Goal: Transaction & Acquisition: Purchase product/service

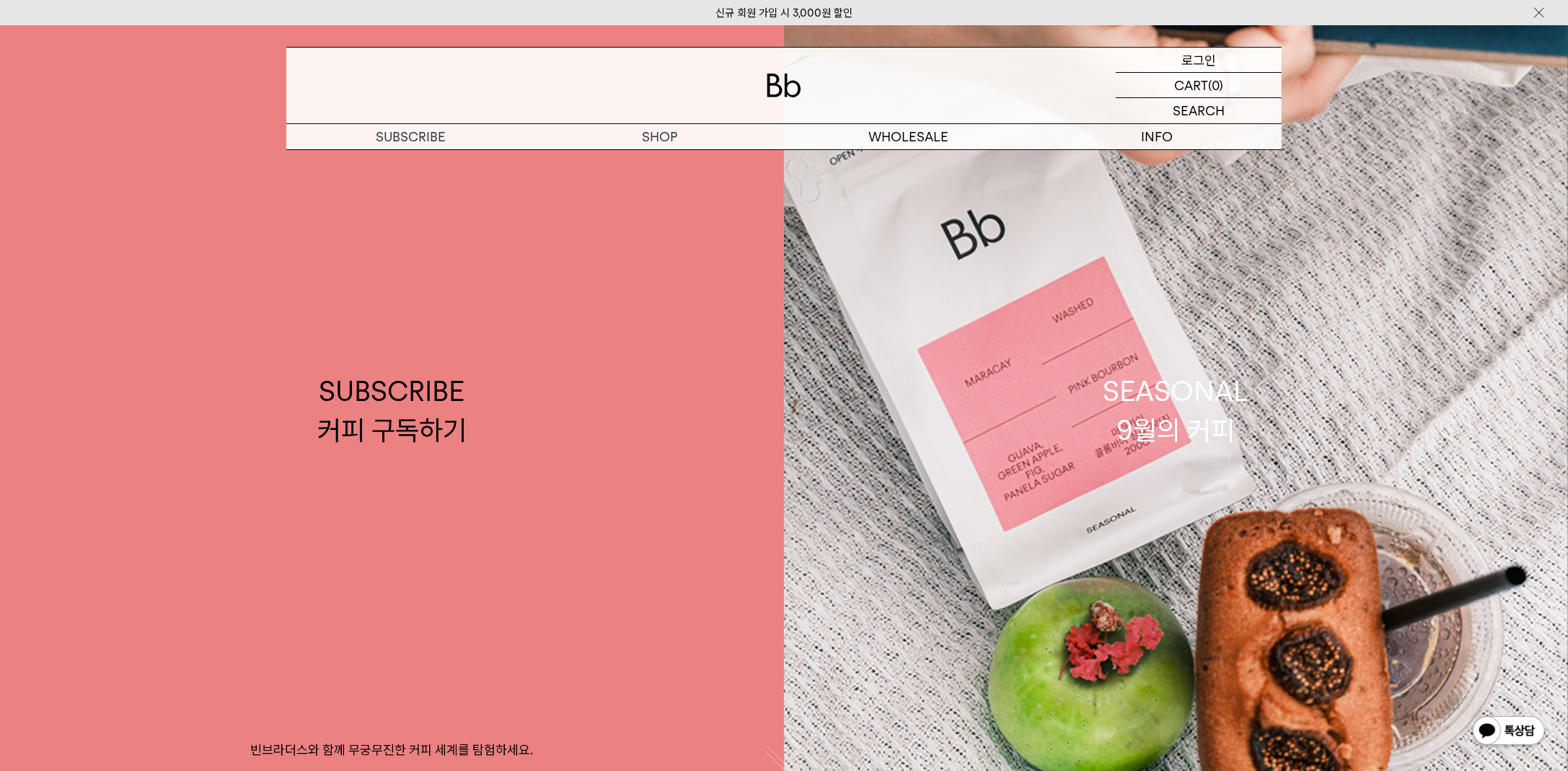
click at [1181, 58] on div "LOGIN 로그인" at bounding box center [1198, 60] width 166 height 25
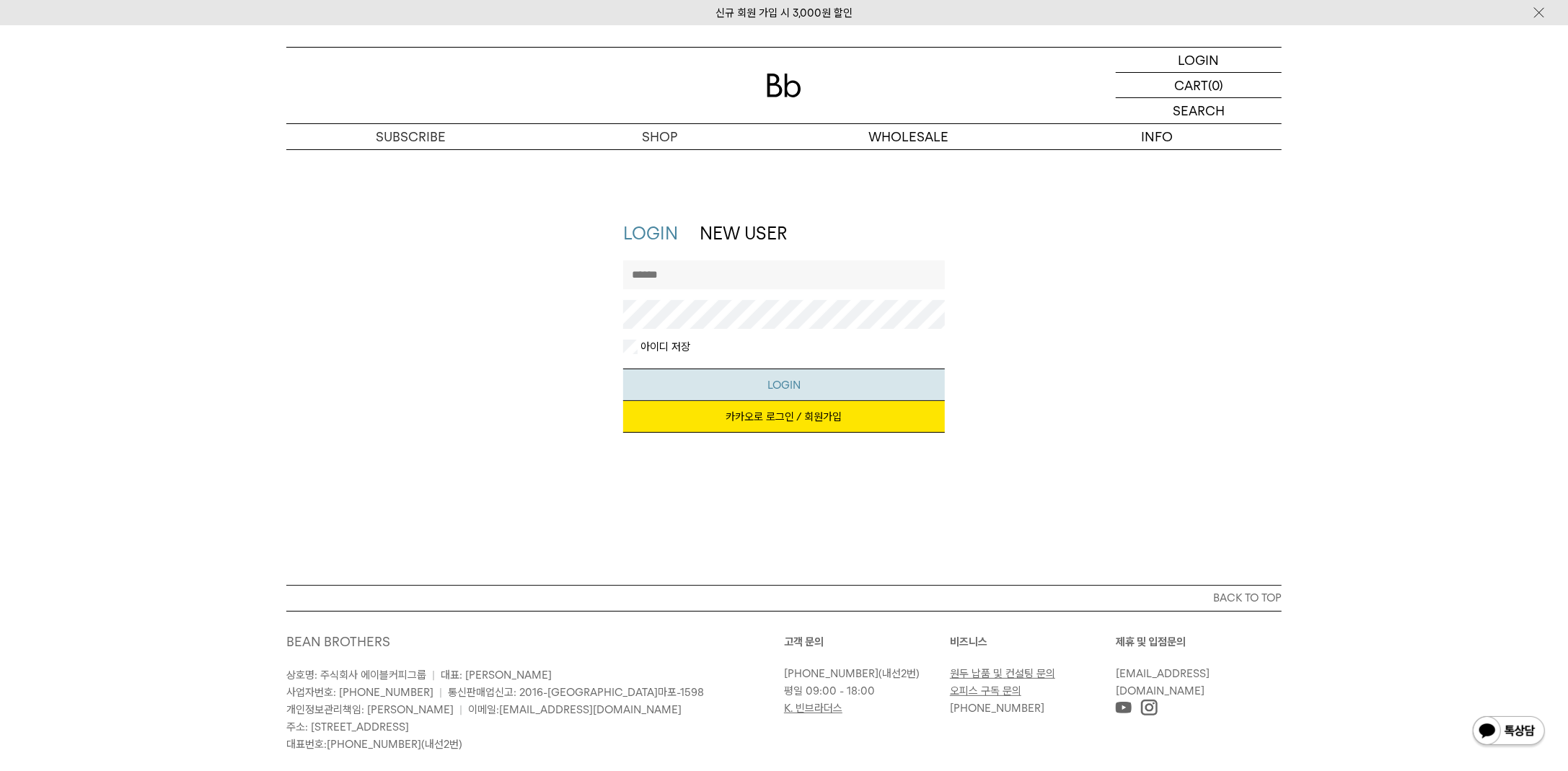
type input "*********"
click at [741, 389] on button "LOGIN" at bounding box center [784, 384] width 322 height 32
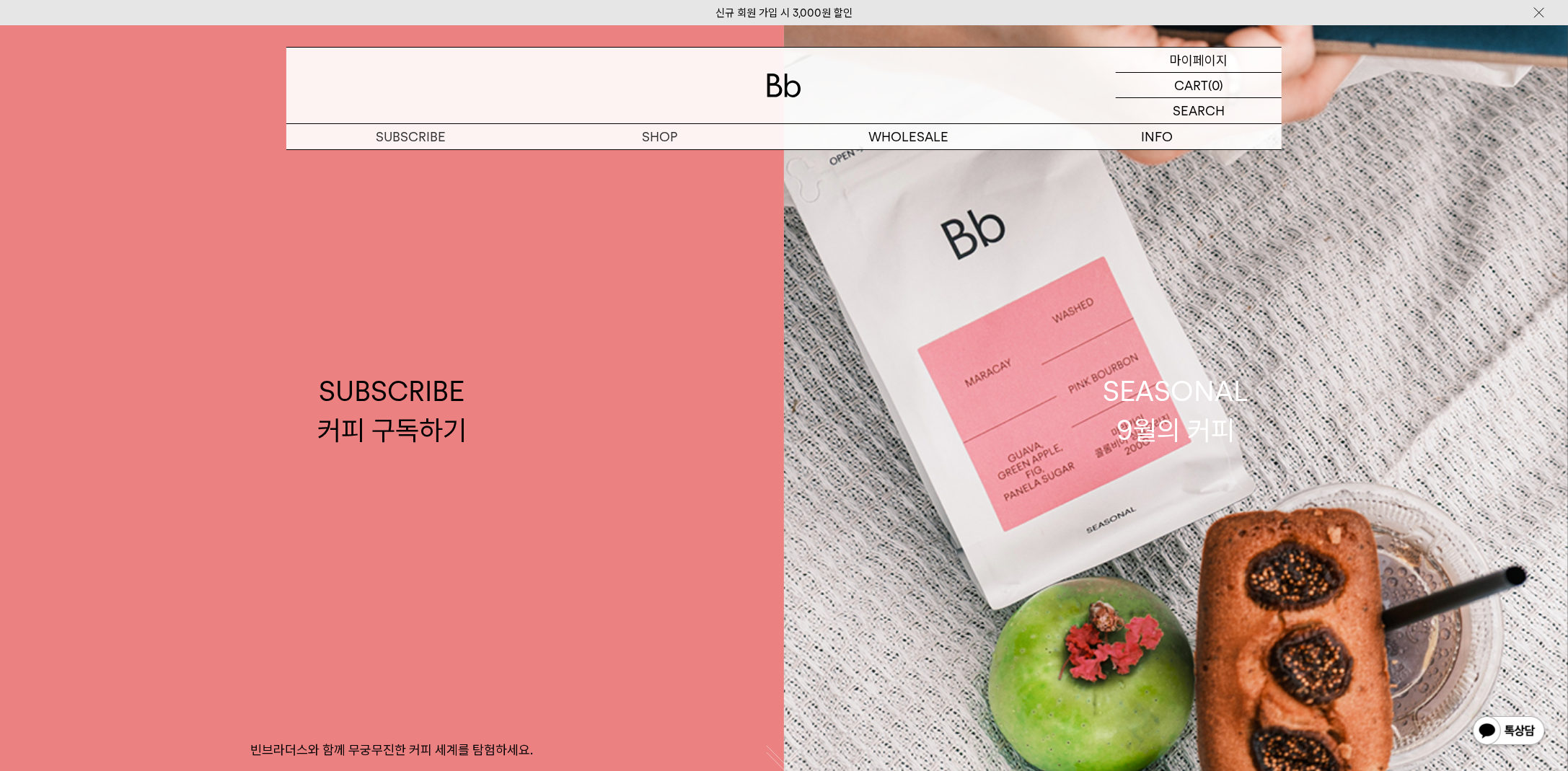
click at [1205, 57] on p "마이페이지" at bounding box center [1198, 60] width 58 height 25
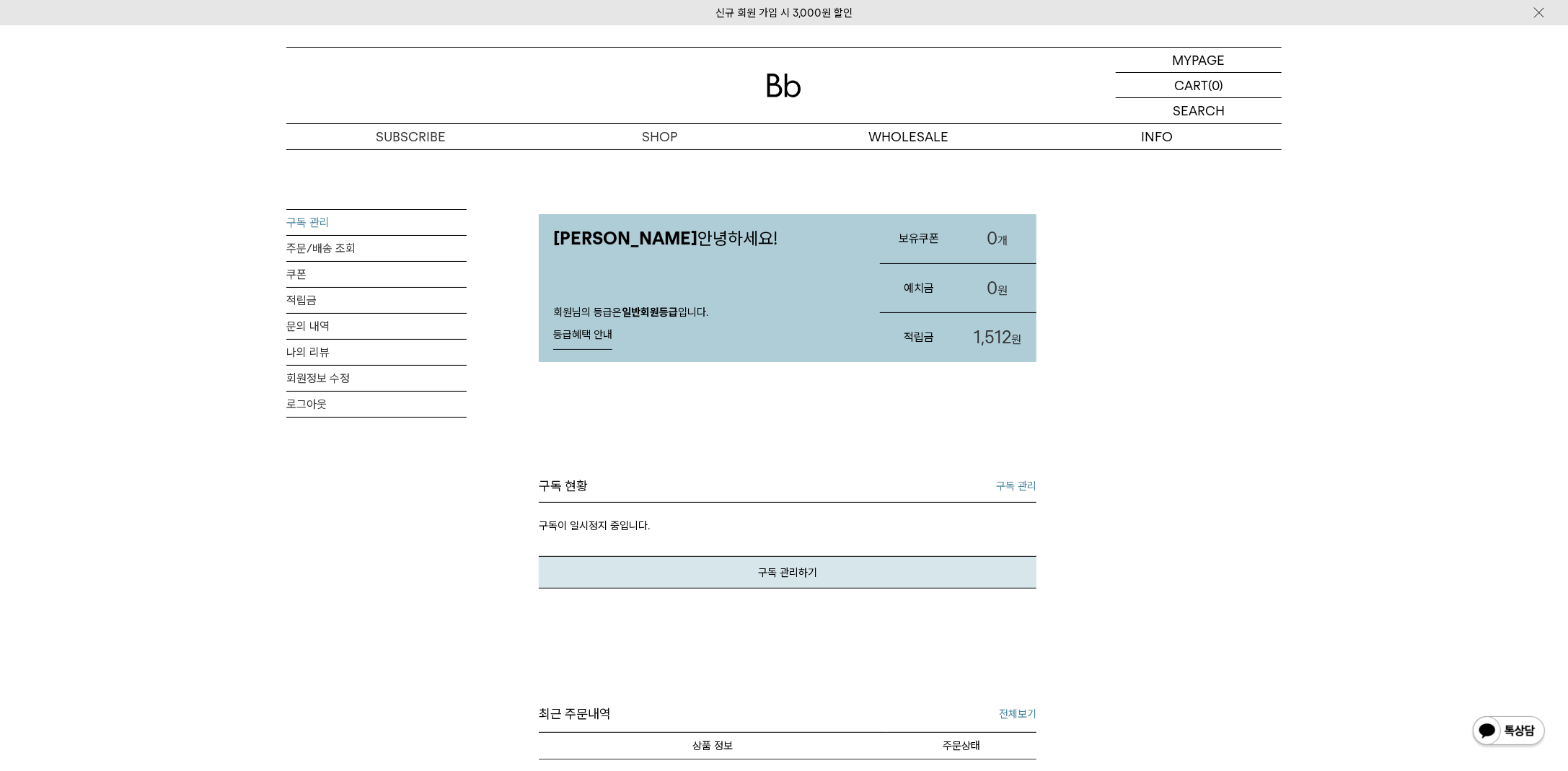
click at [331, 226] on link "구독 관리" at bounding box center [376, 223] width 181 height 25
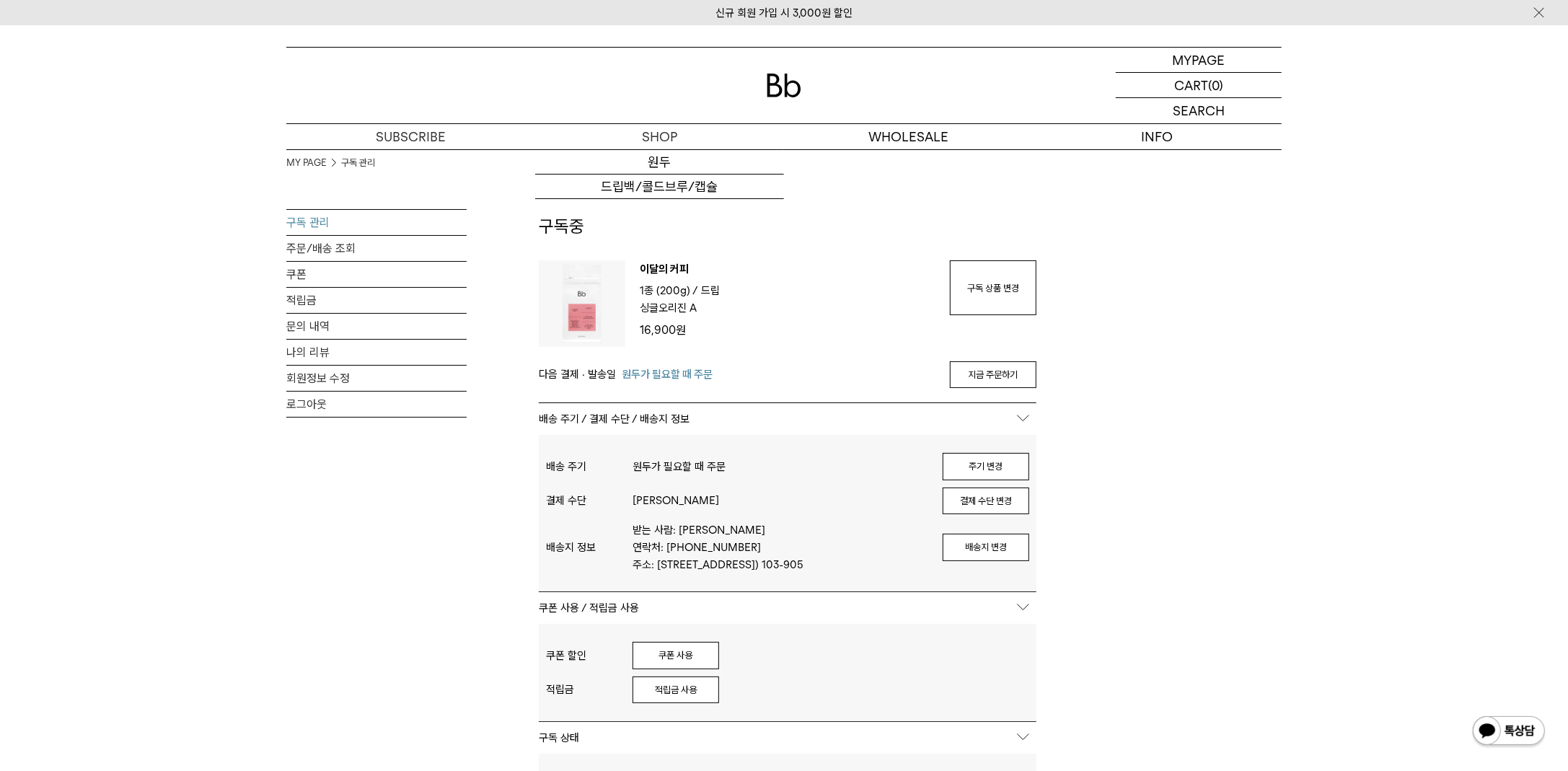
type input "*********"
click at [787, 79] on img at bounding box center [784, 85] width 34 height 24
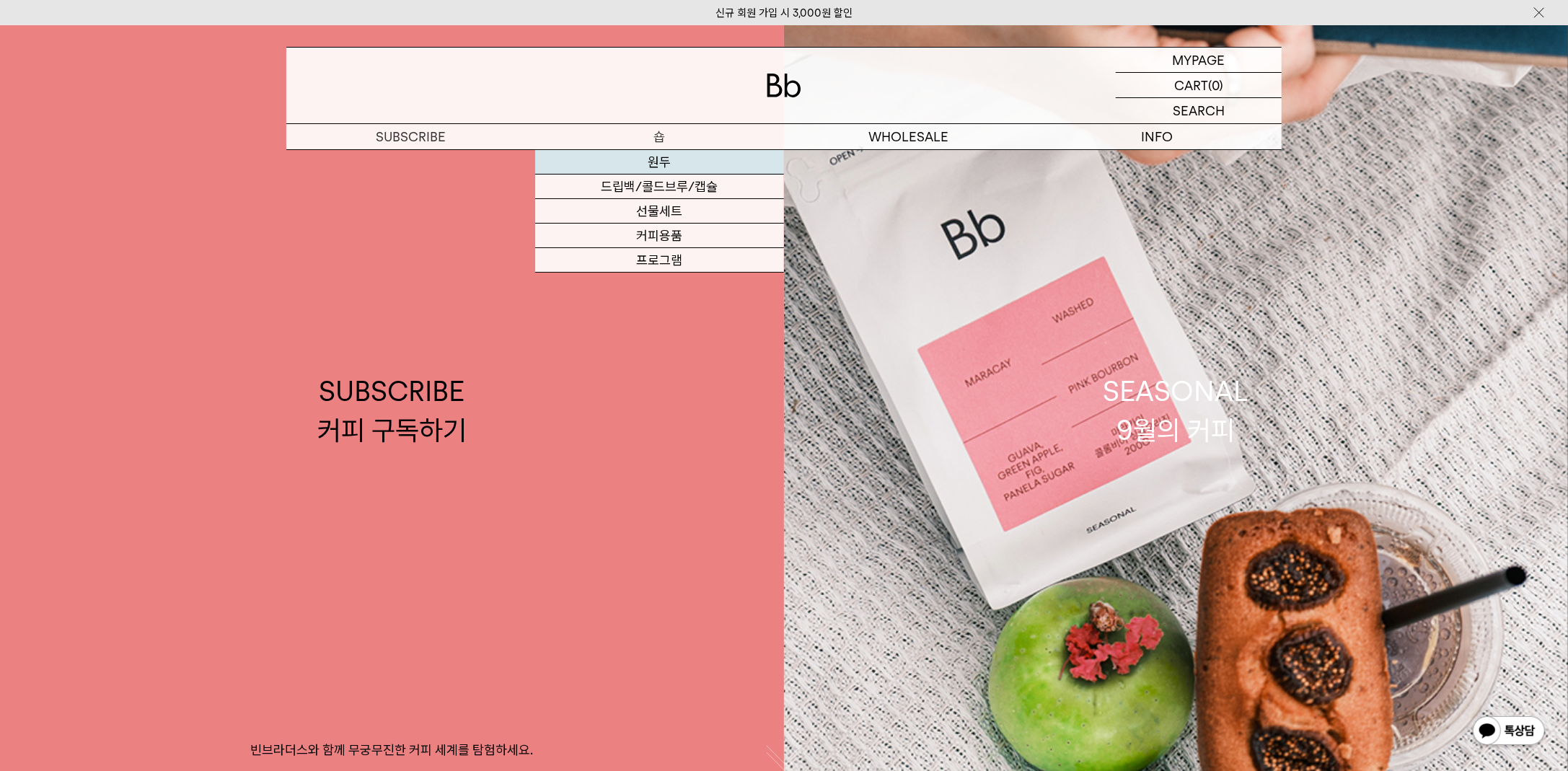
click at [637, 161] on link "원두" at bounding box center [659, 162] width 249 height 25
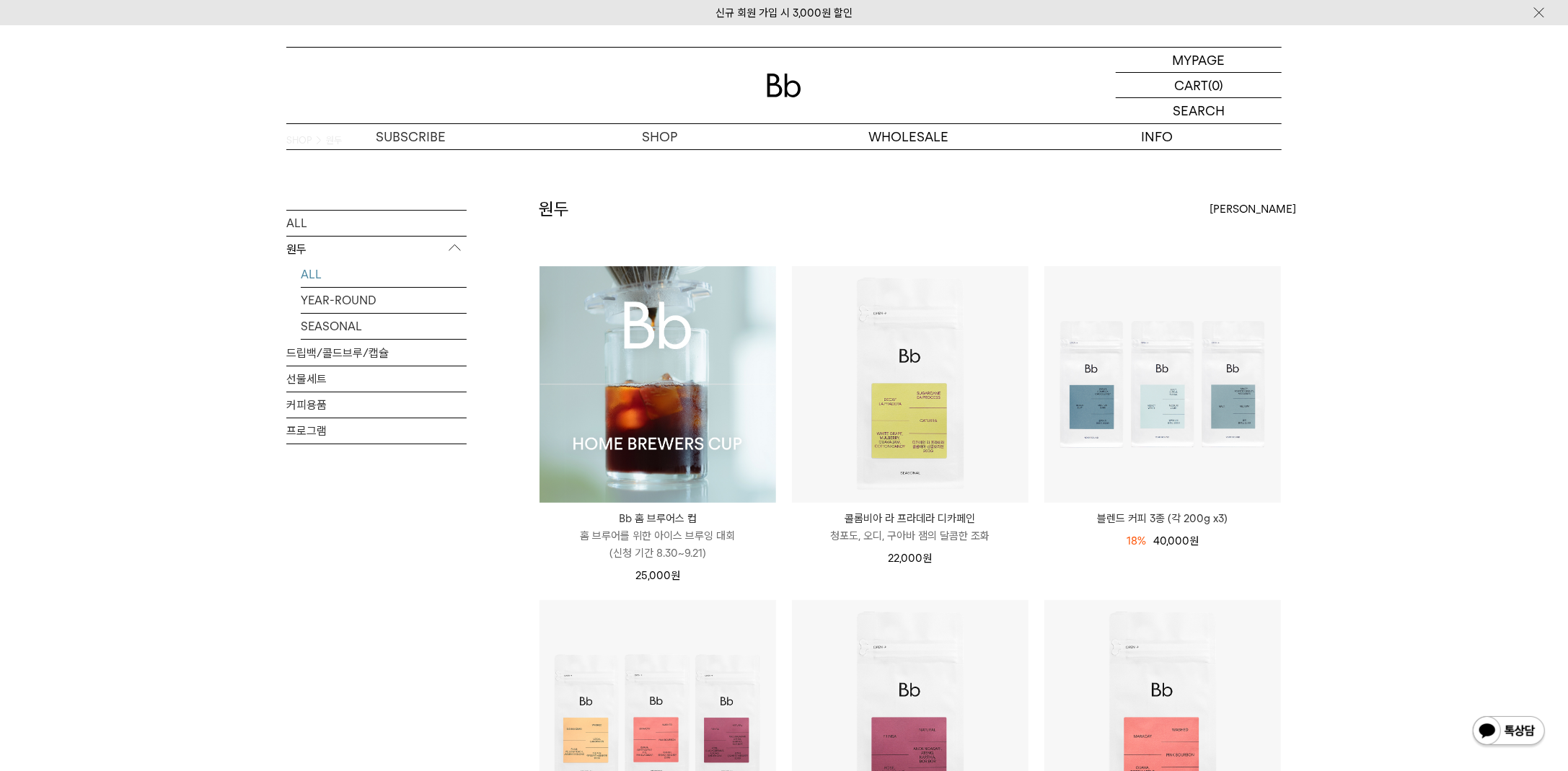
scroll to position [35, 0]
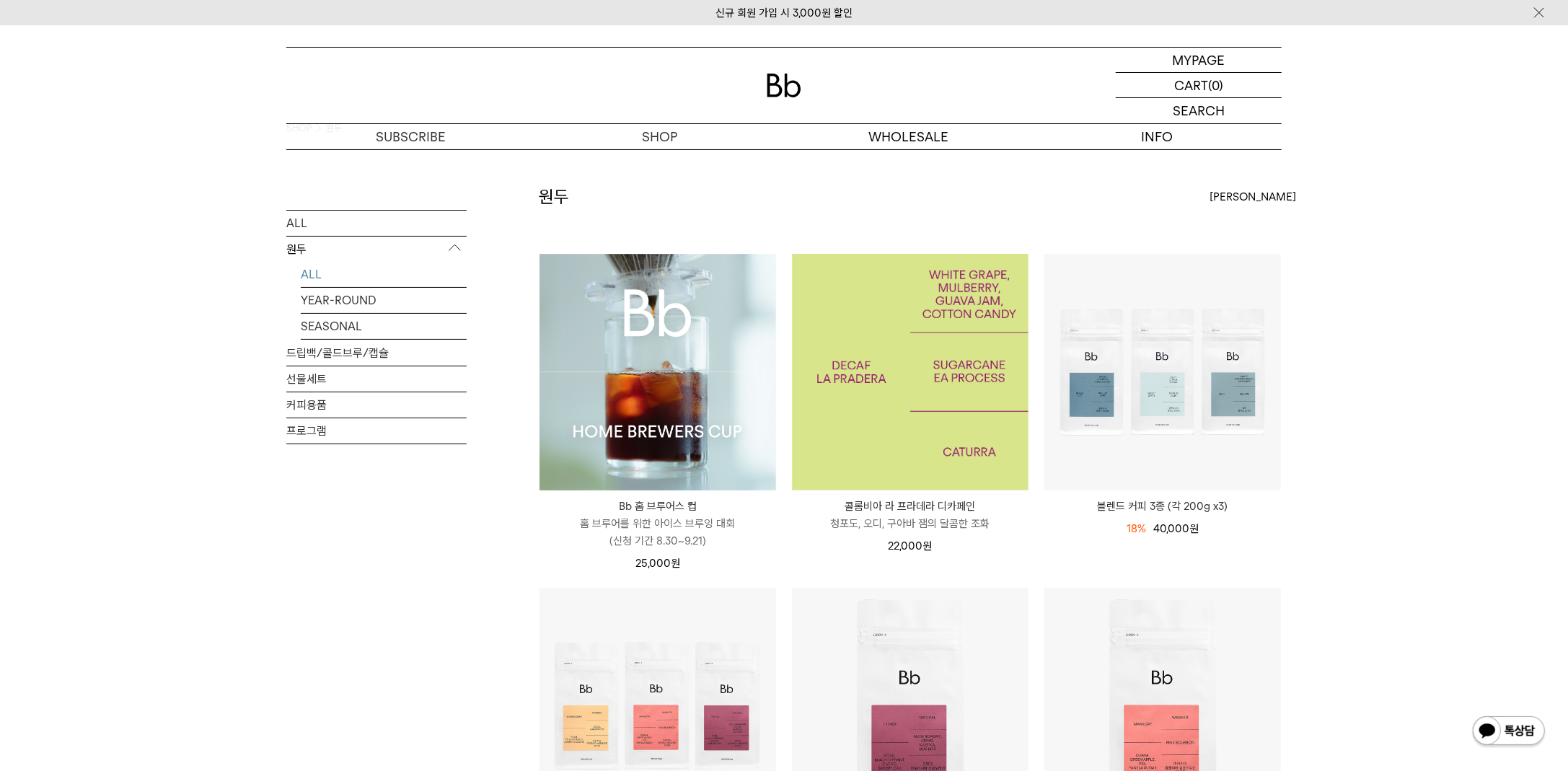
click at [897, 340] on img at bounding box center [910, 372] width 237 height 237
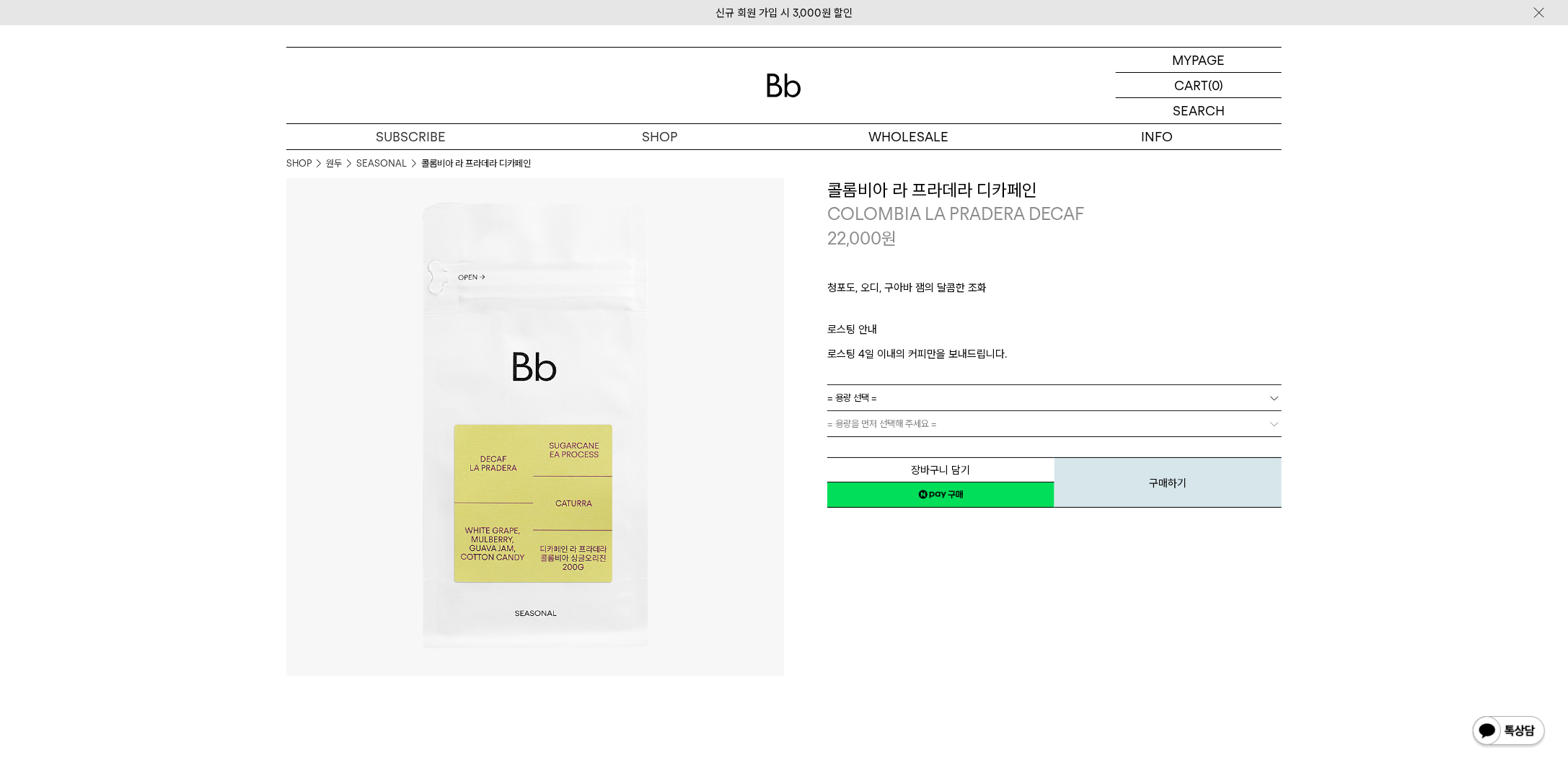
click at [863, 396] on span "= 용량 선택 =" at bounding box center [852, 398] width 49 height 25
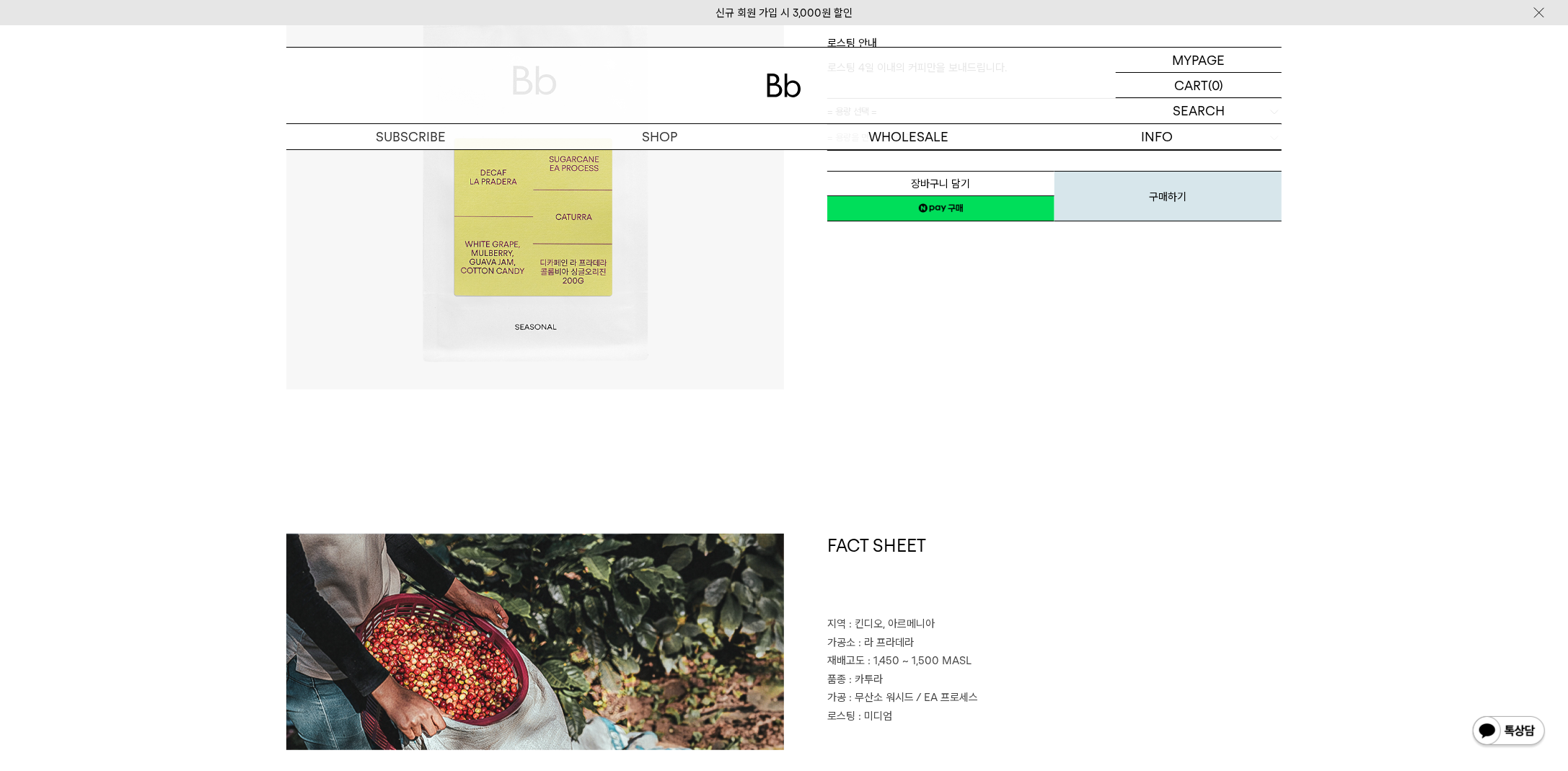
scroll to position [288, 0]
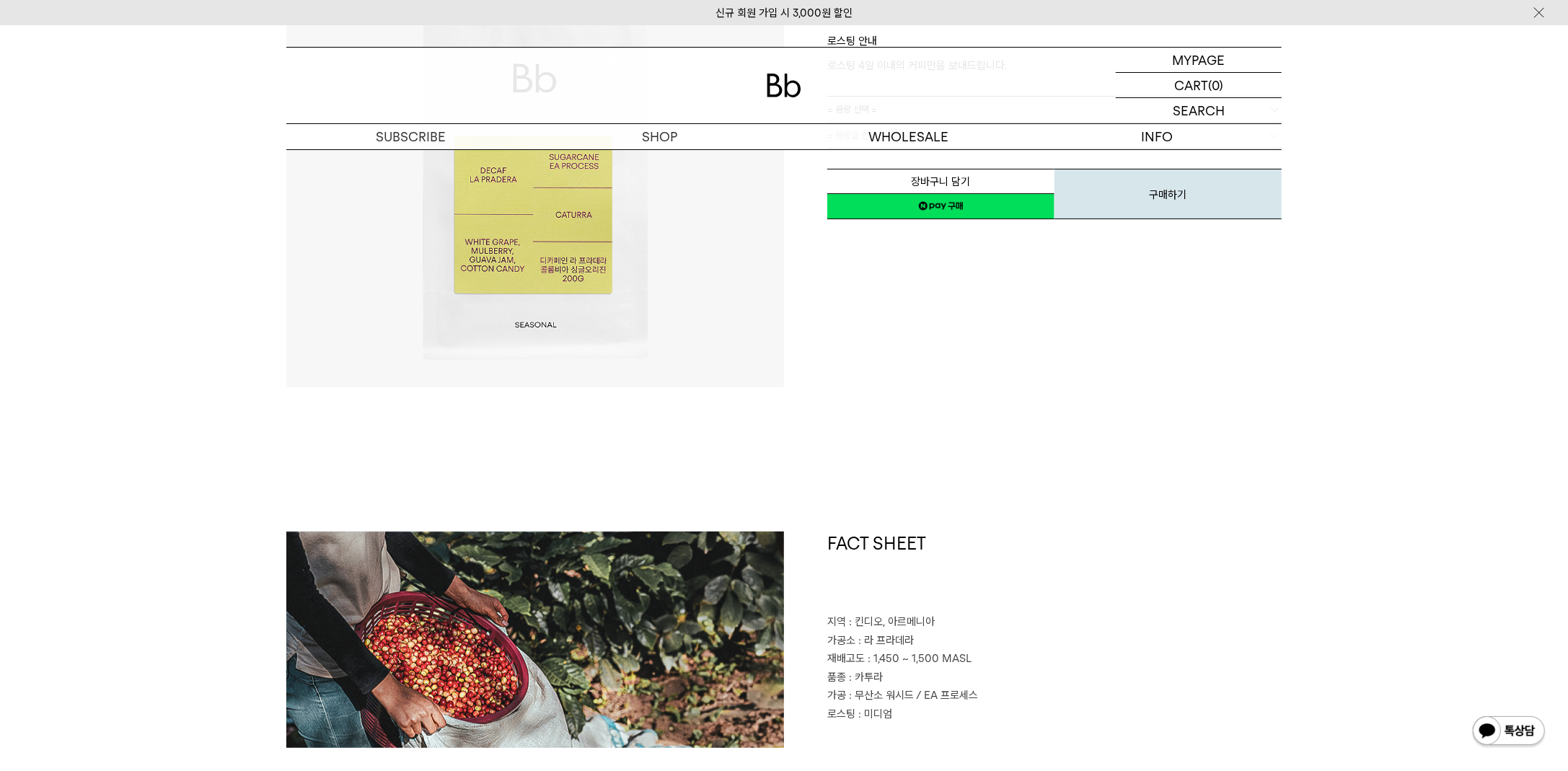
click at [999, 585] on h1 "FACT SHEET" at bounding box center [1054, 572] width 454 height 82
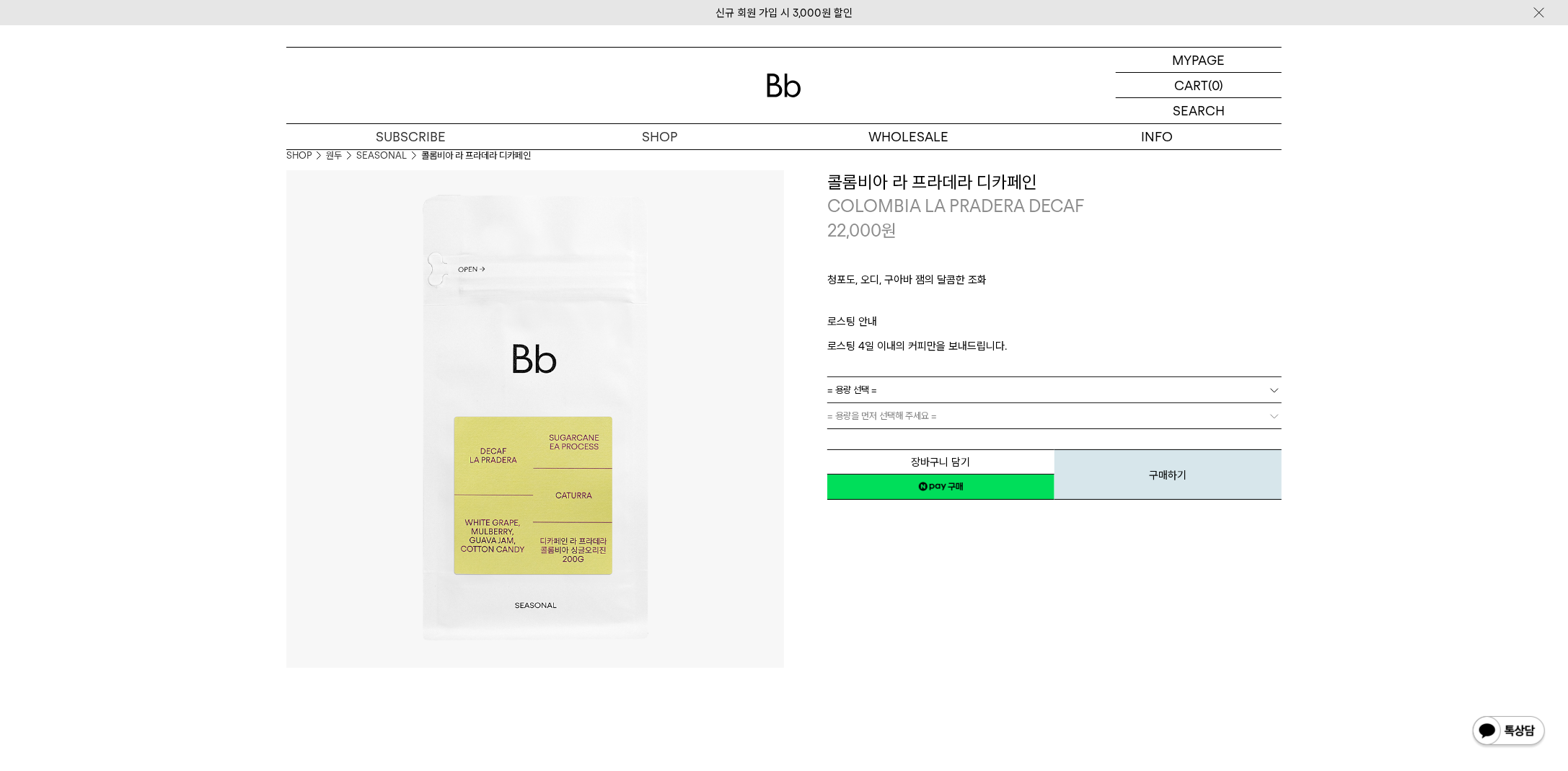
scroll to position [0, 0]
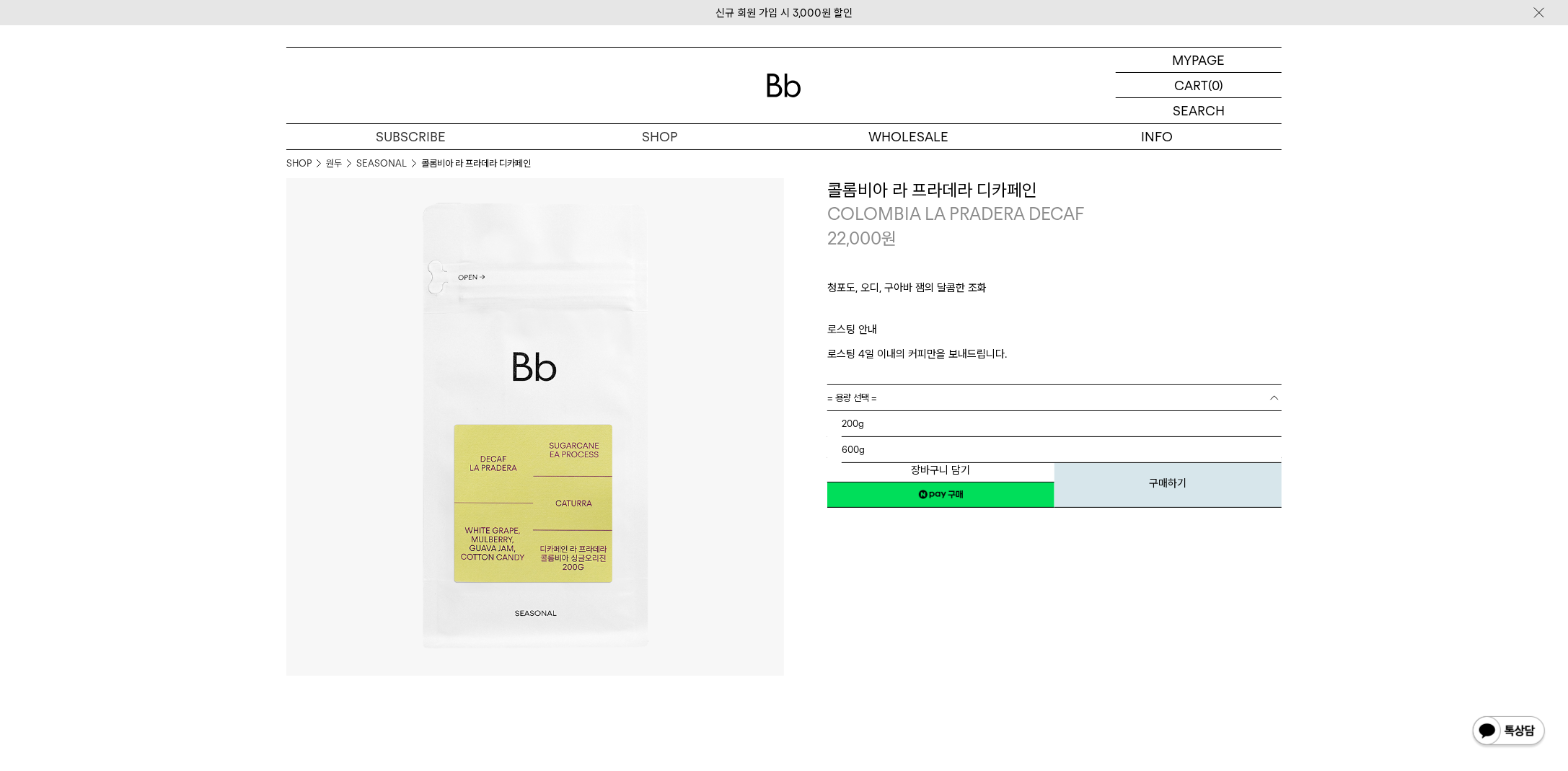
click at [895, 396] on link "= 용량 선택 =" at bounding box center [1054, 398] width 454 height 25
click at [874, 434] on li "200g" at bounding box center [1061, 424] width 440 height 26
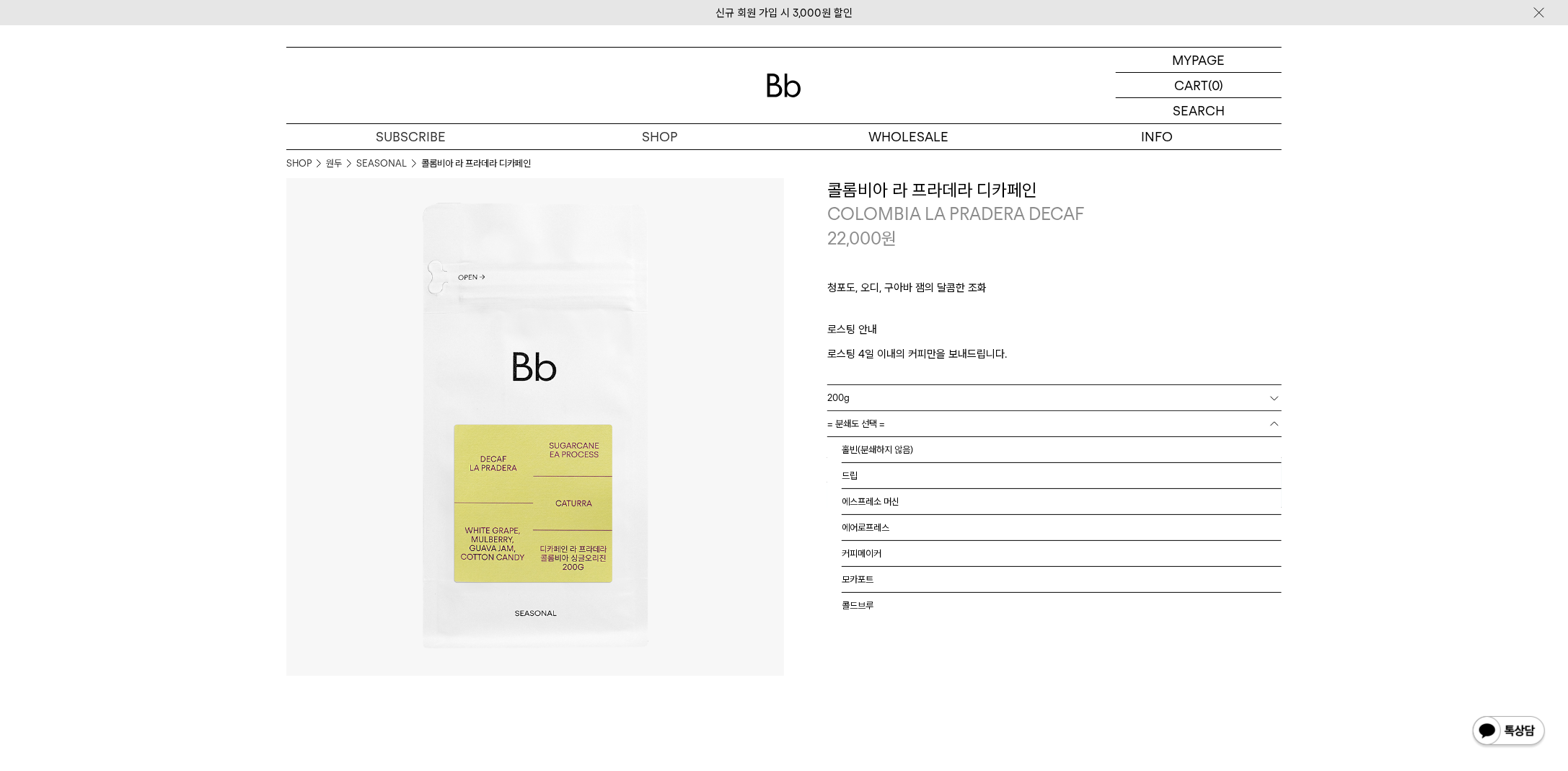
click at [877, 432] on span "= 분쇄도 선택 =" at bounding box center [856, 424] width 58 height 25
click at [882, 447] on li "홀빈(분쇄하지 않음)" at bounding box center [1061, 450] width 440 height 26
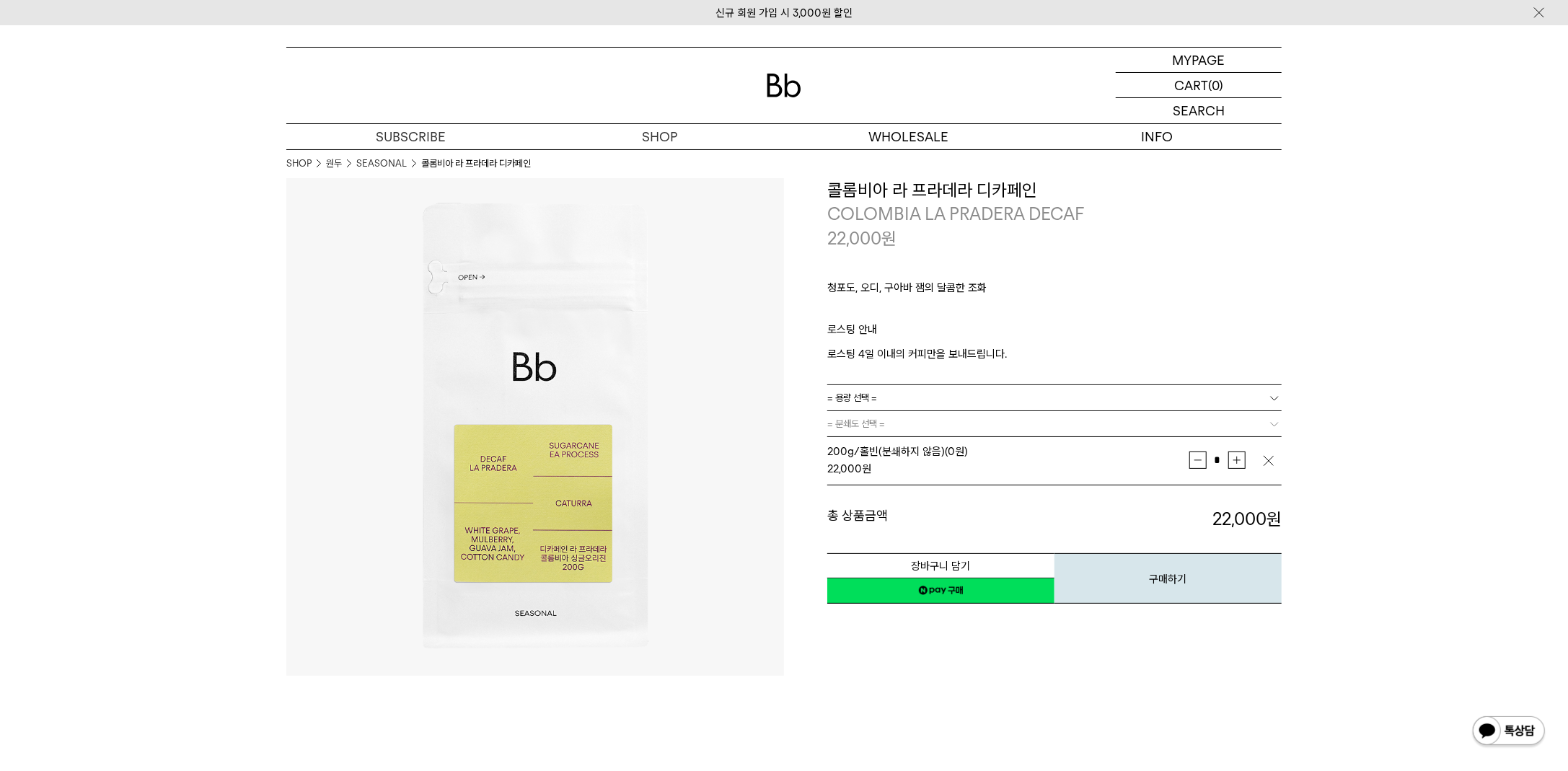
click at [919, 188] on h3 "콜롬비아 라 프라데라 디카페인" at bounding box center [1054, 190] width 454 height 25
copy div "콜롬비아 라 프라데라 디카페인"
click at [785, 85] on img at bounding box center [784, 85] width 34 height 24
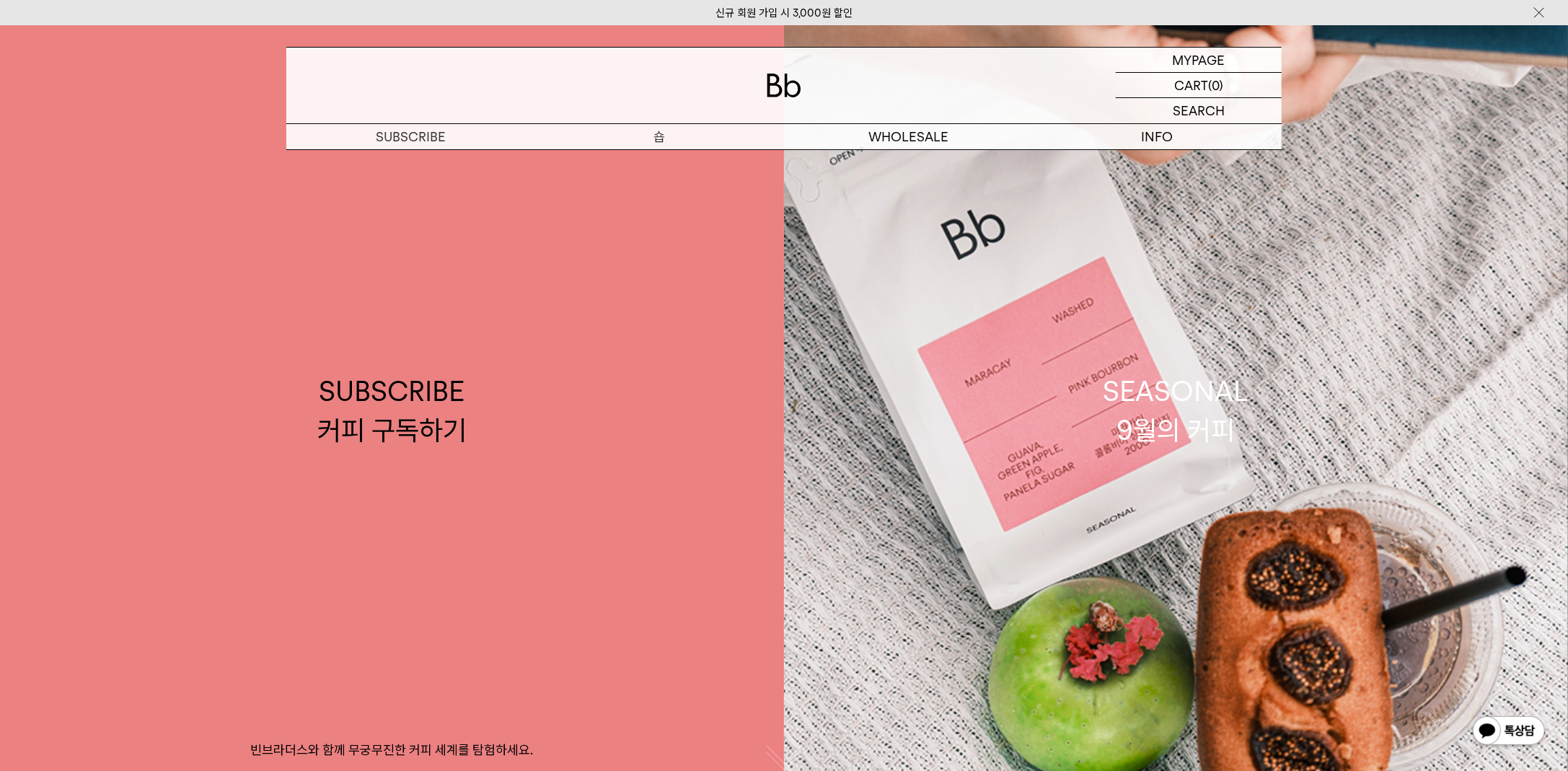
click at [657, 133] on p "숍" at bounding box center [659, 137] width 249 height 25
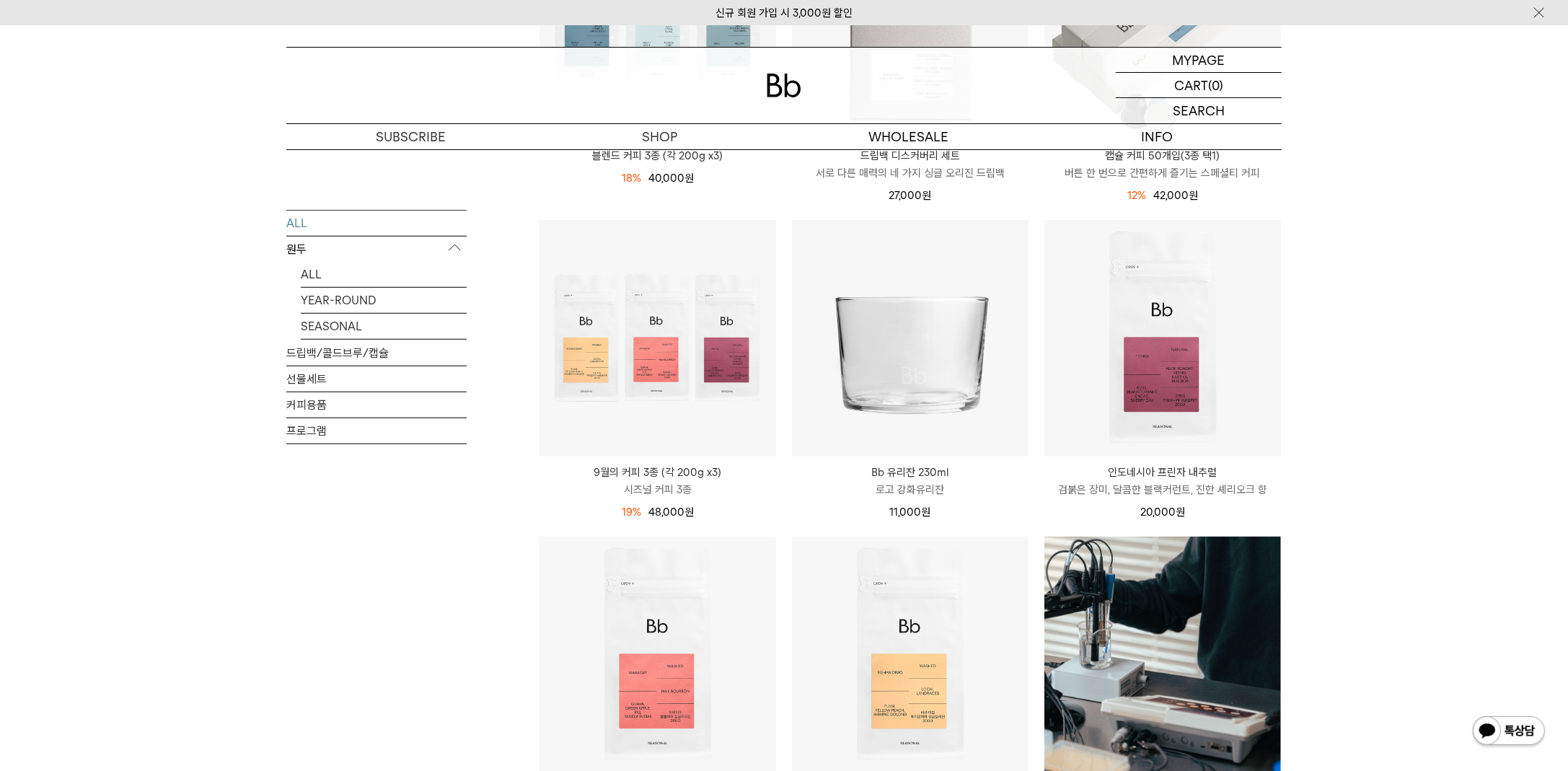
scroll to position [722, 0]
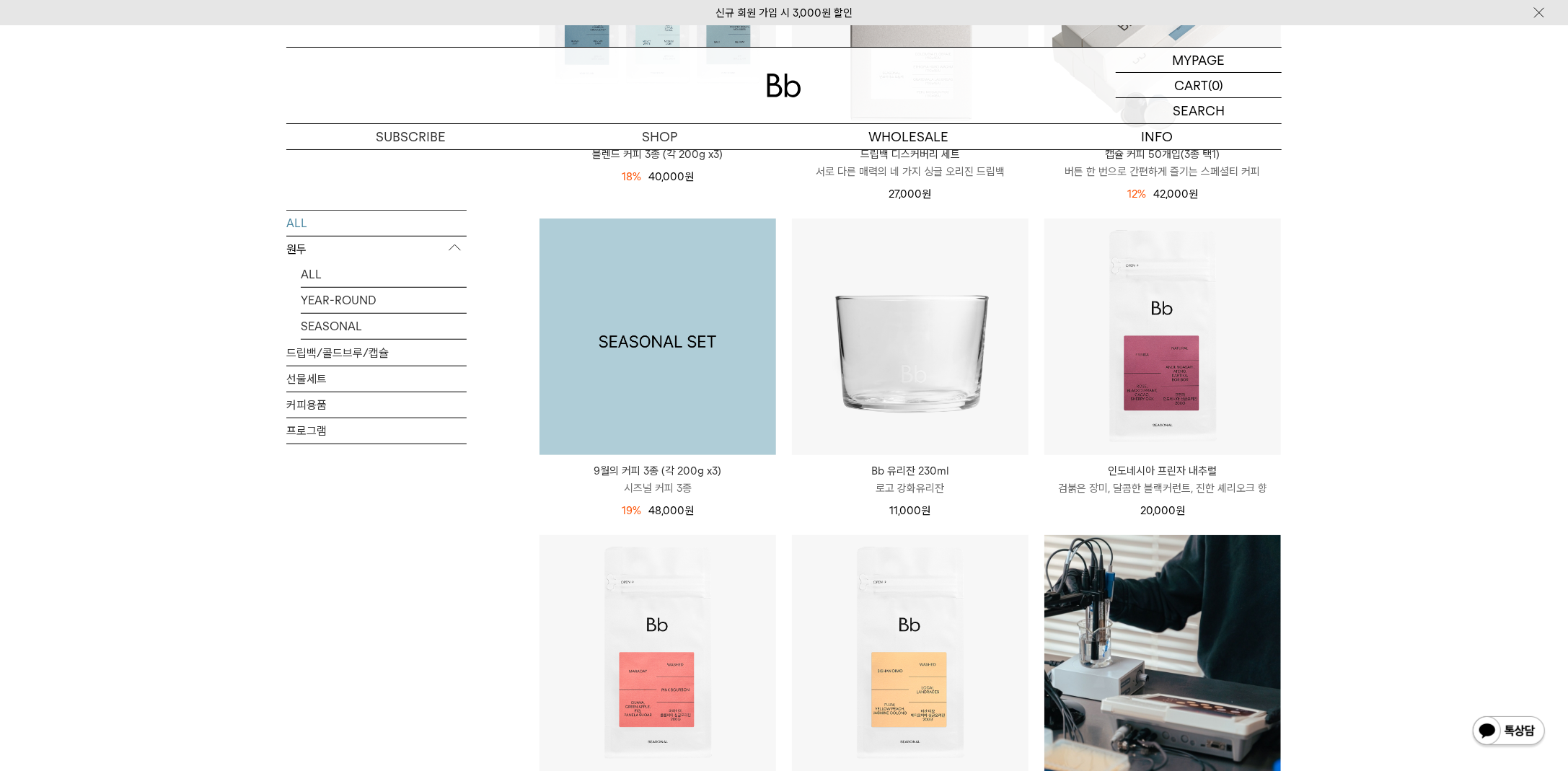
click at [706, 352] on img at bounding box center [658, 337] width 237 height 237
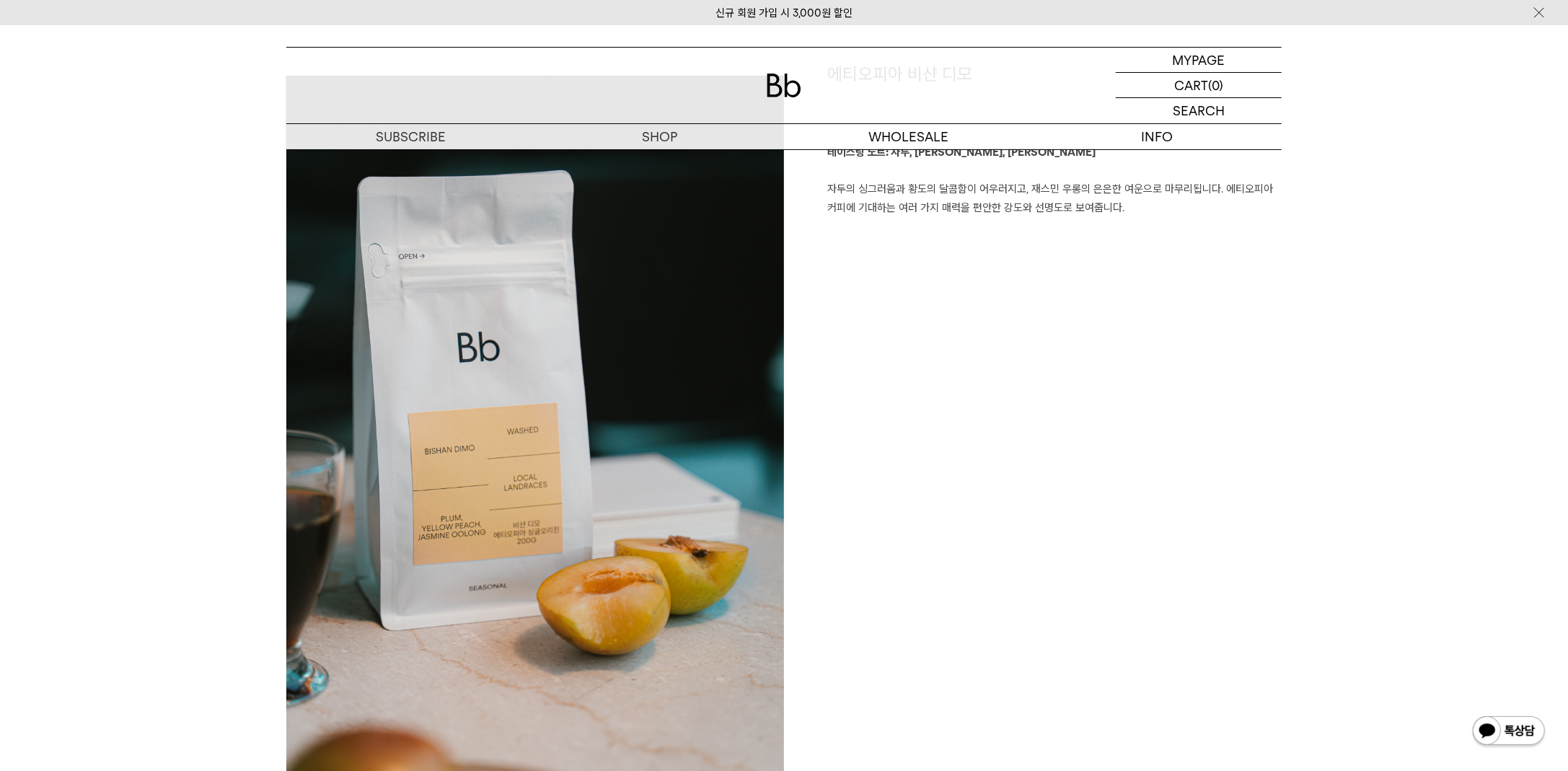
scroll to position [1154, 0]
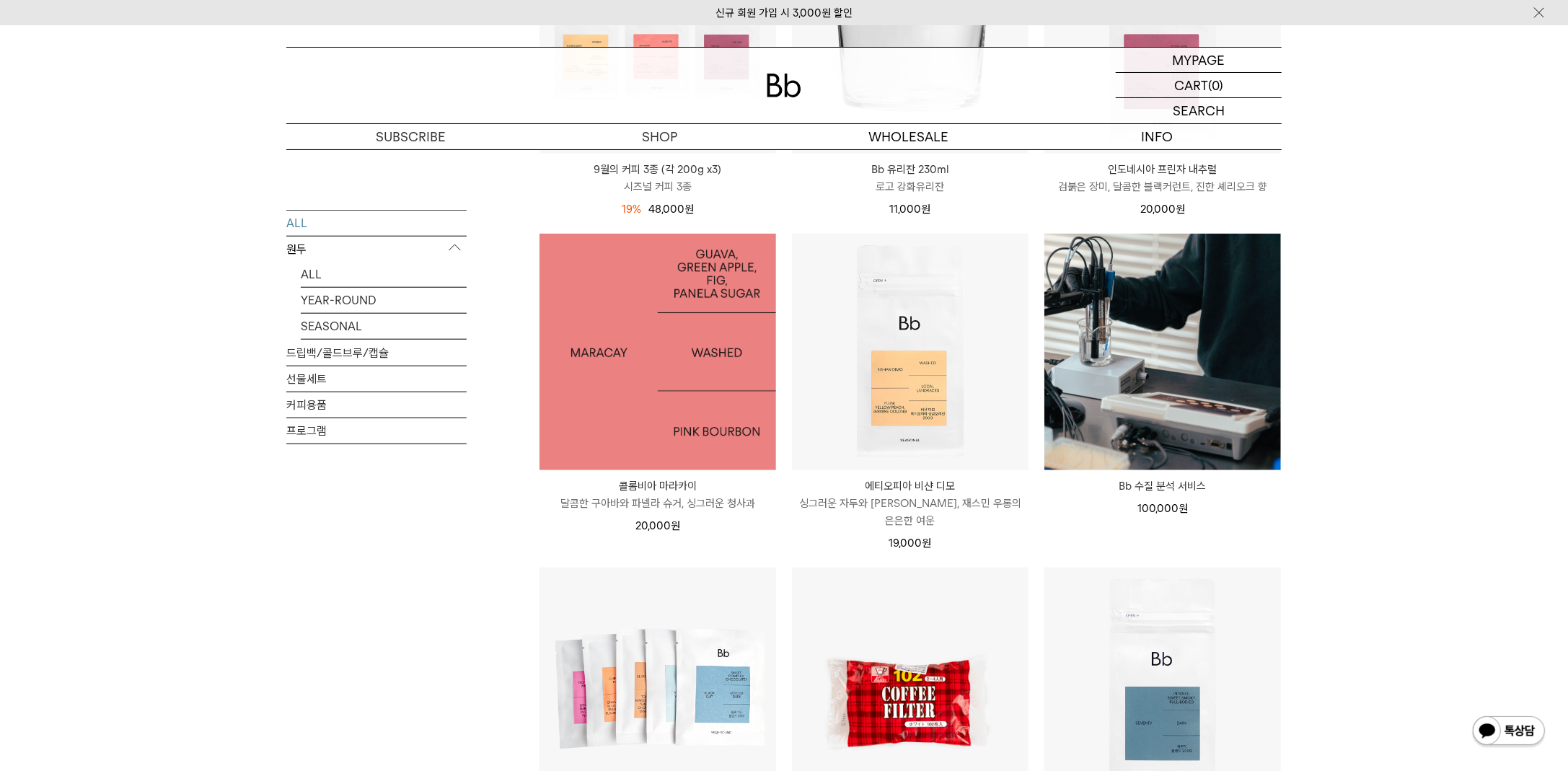
scroll to position [1082, 0]
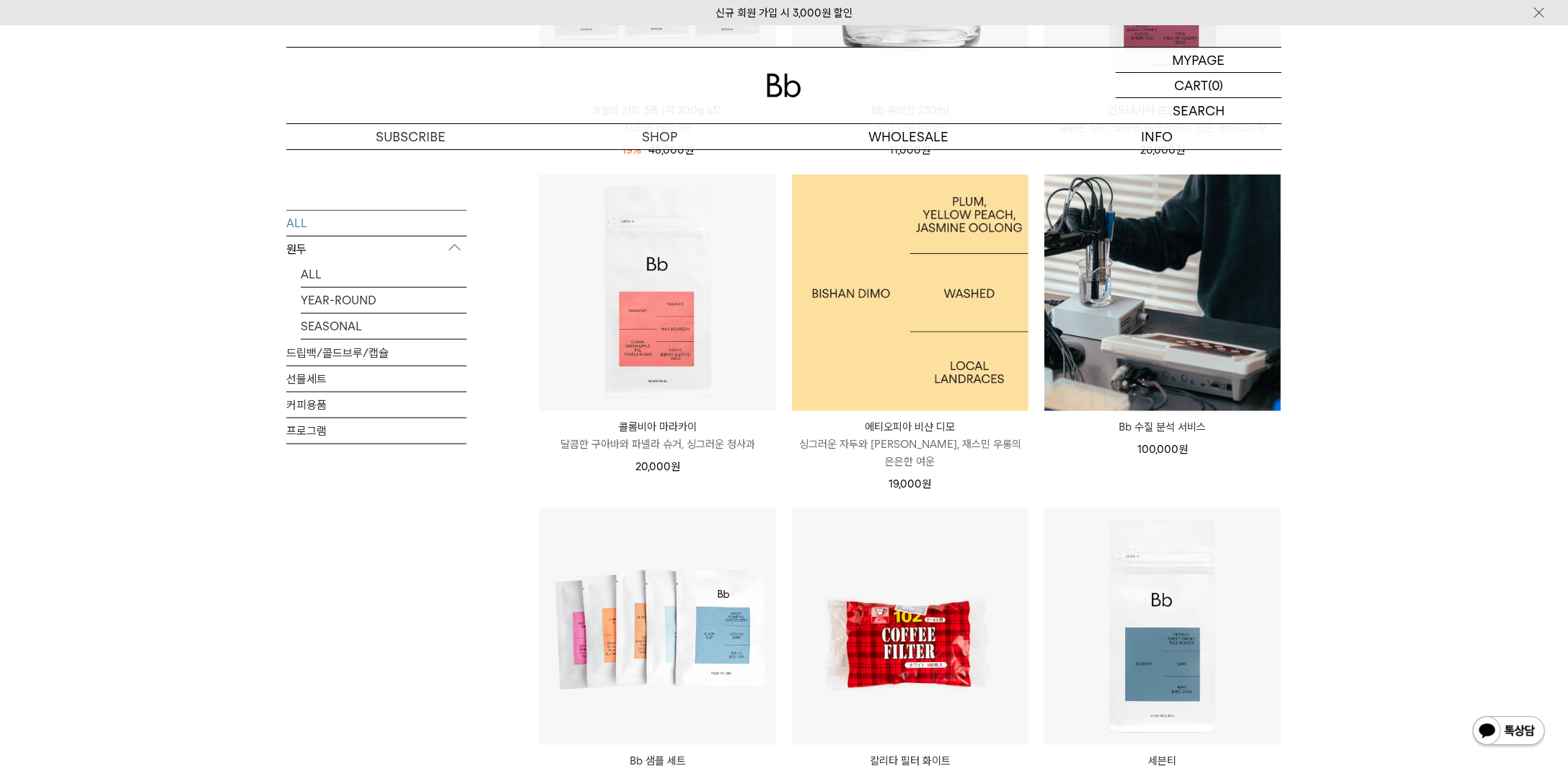
click at [909, 311] on img at bounding box center [910, 293] width 237 height 237
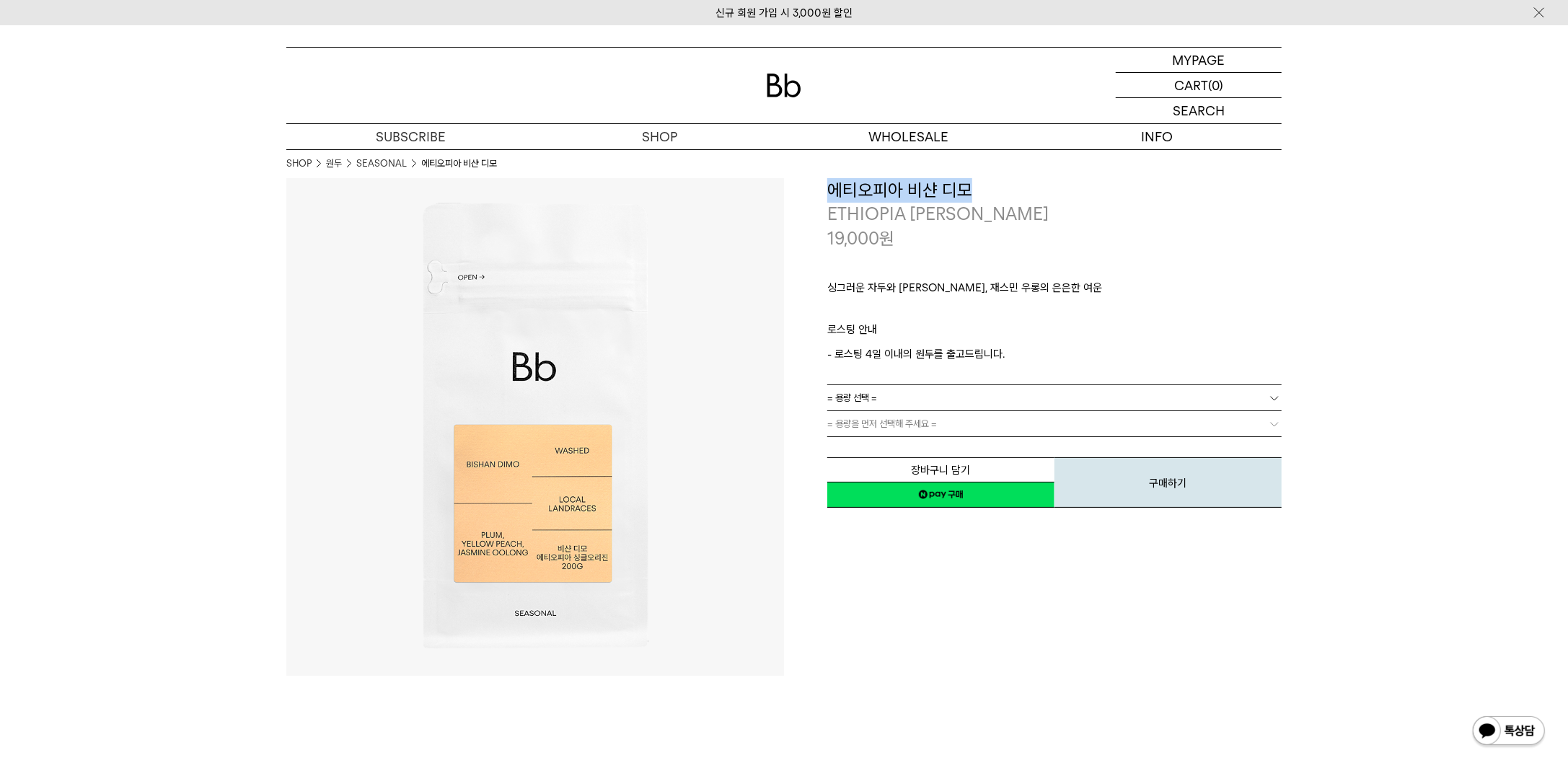
drag, startPoint x: 978, startPoint y: 189, endPoint x: 797, endPoint y: 181, distance: 181.2
click at [797, 181] on div "**********" at bounding box center [1032, 344] width 497 height 332
copy h3 "에티오피아 비샨 디모"
click at [903, 402] on link "= 용량 선택 =" at bounding box center [1054, 398] width 454 height 25
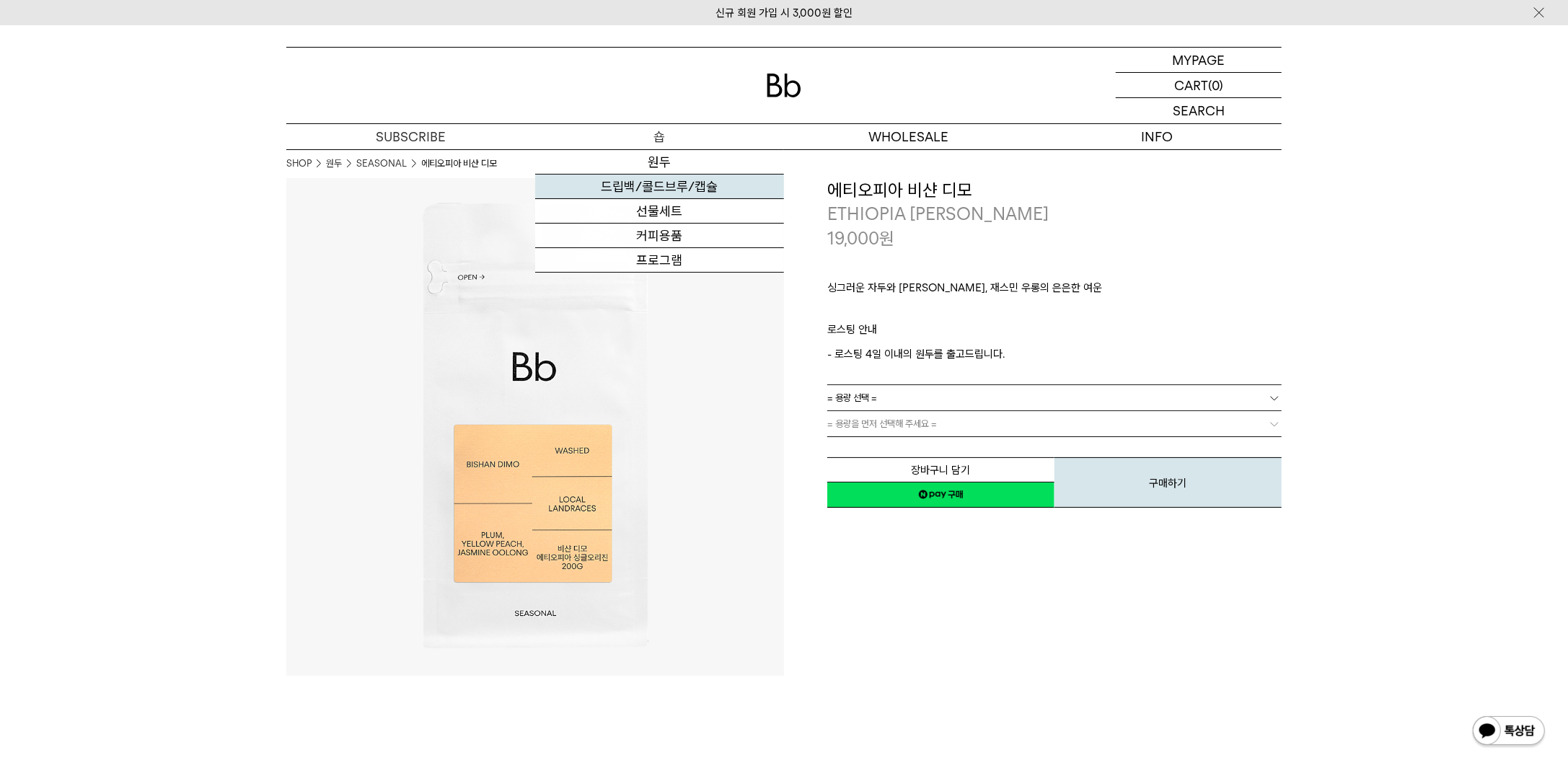
click at [662, 187] on link "드립백/콜드브루/캡슐" at bounding box center [659, 187] width 249 height 25
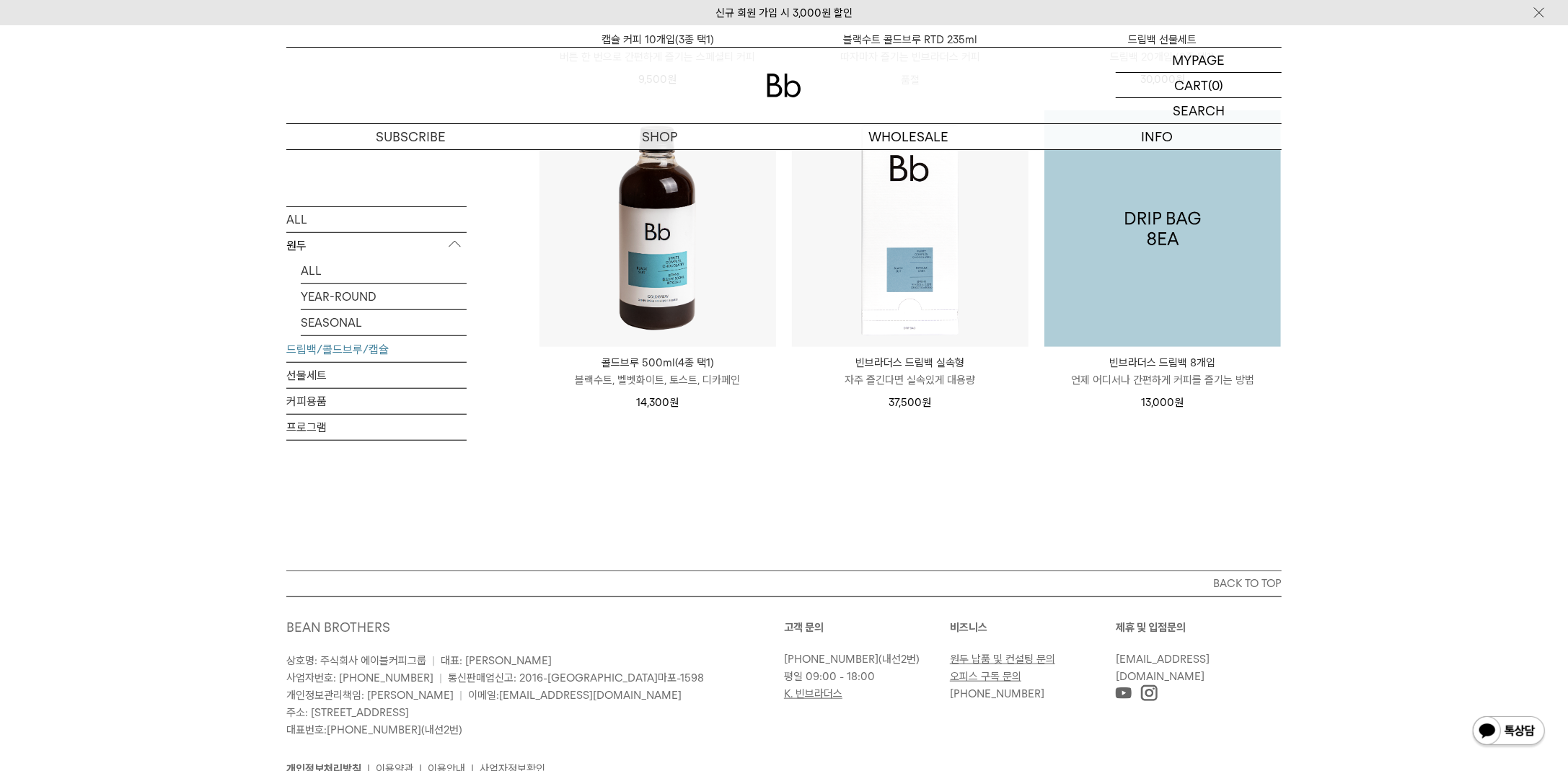
scroll to position [829, 0]
